Goal: Navigation & Orientation: Go to known website

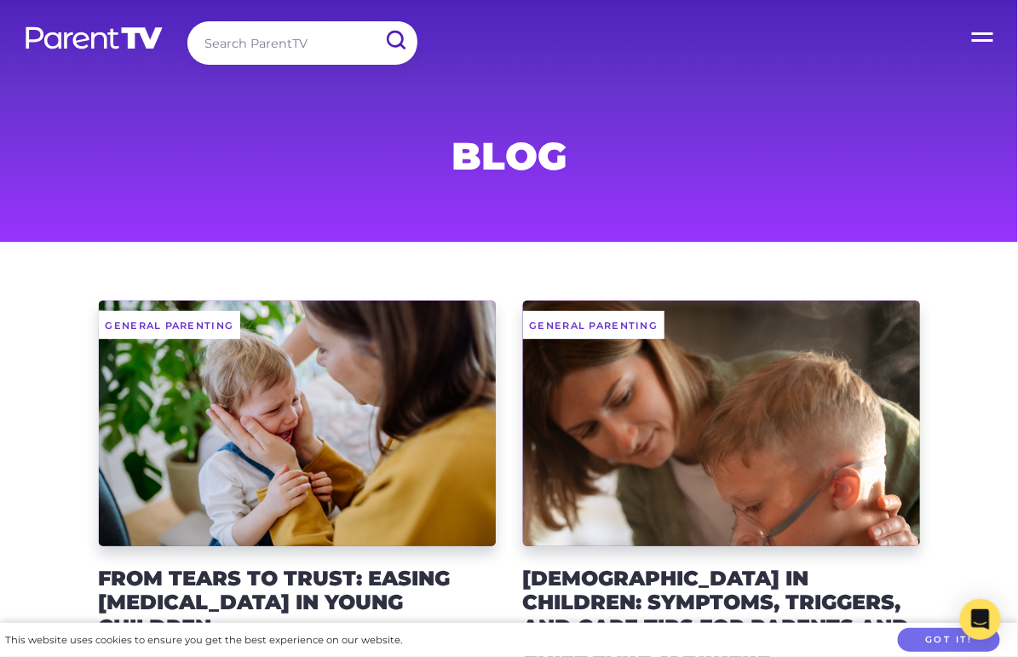
click at [103, 40] on img at bounding box center [94, 38] width 141 height 25
